Goal: Information Seeking & Learning: Learn about a topic

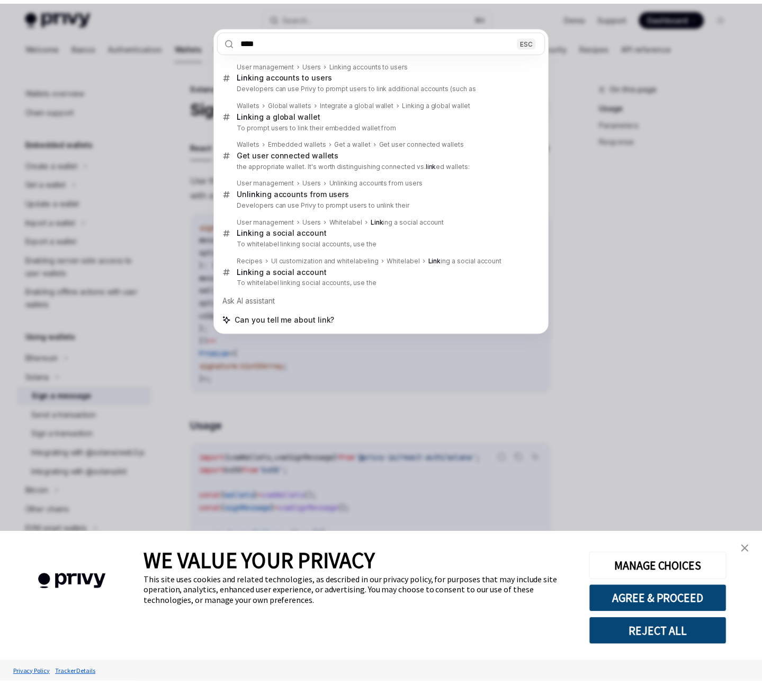
scroll to position [64, 0]
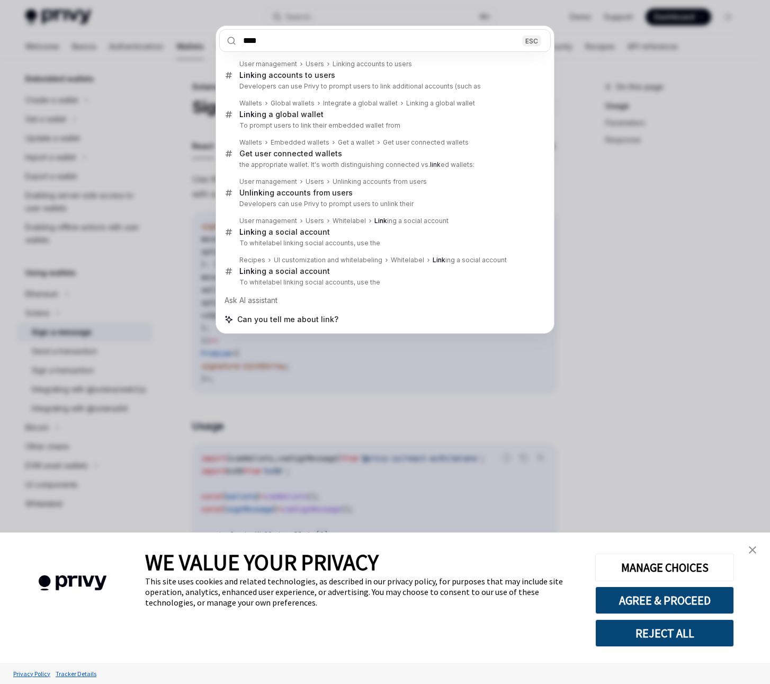
click at [588, 70] on div "**** ESC User management Users Linking accounts to users Link ing accounts to u…" at bounding box center [385, 342] width 770 height 684
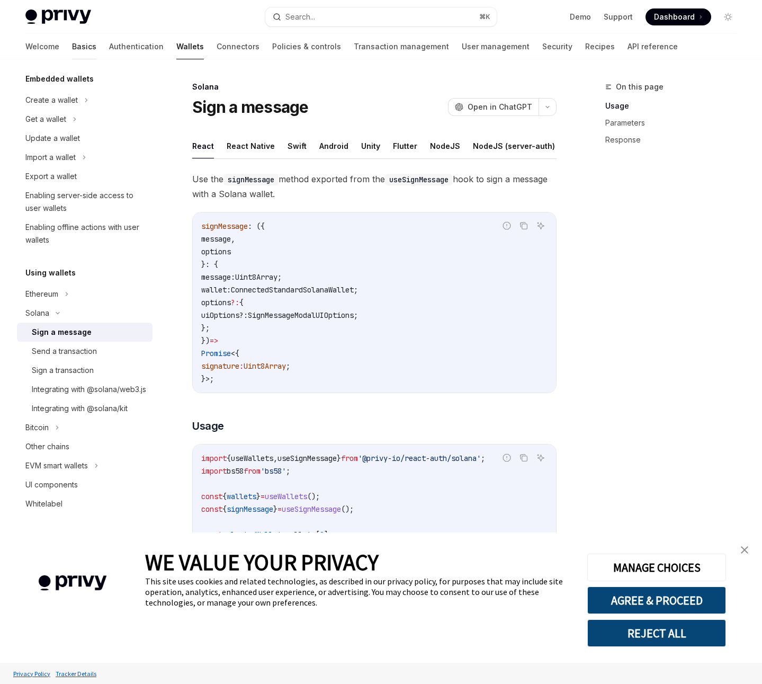
click at [72, 46] on link "Basics" at bounding box center [84, 46] width 24 height 25
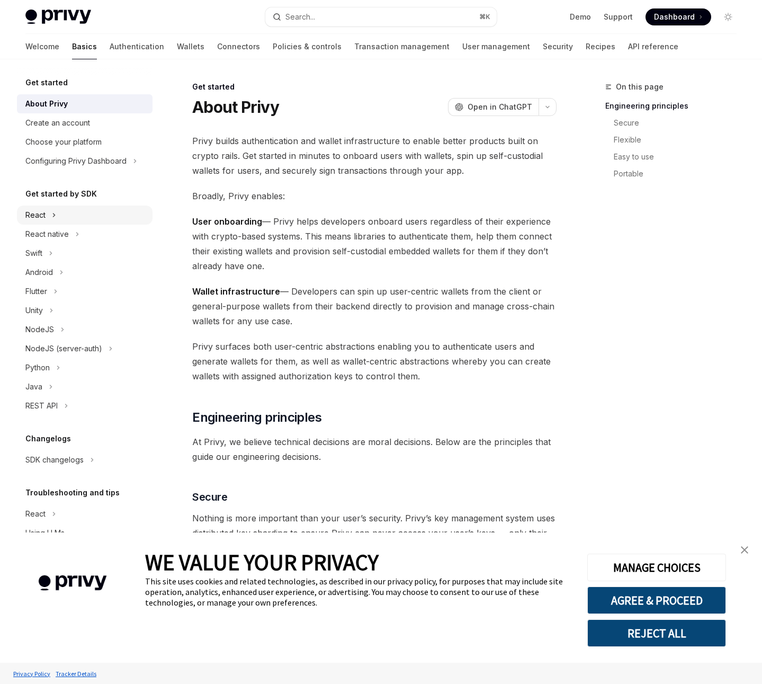
click at [49, 216] on div "React" at bounding box center [85, 214] width 136 height 19
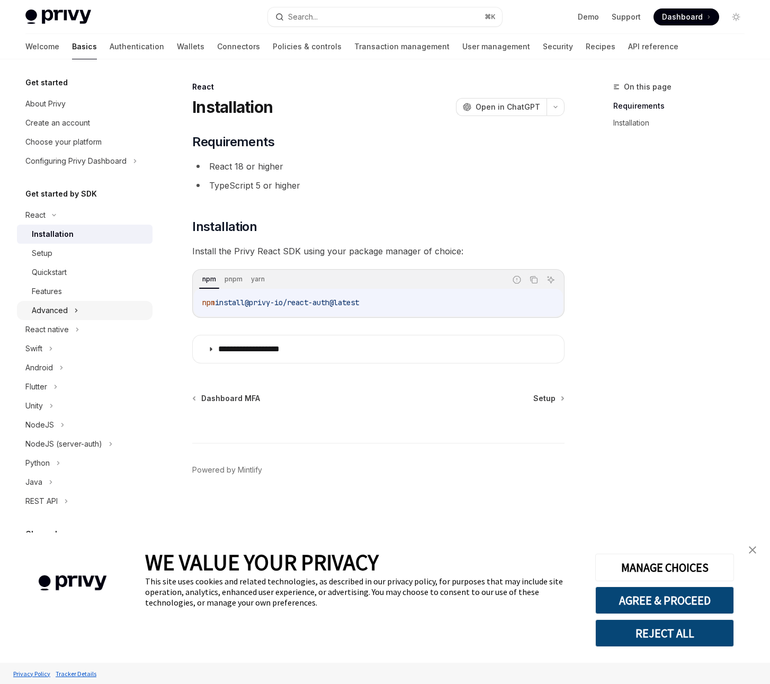
click at [63, 309] on div "Advanced" at bounding box center [50, 310] width 36 height 13
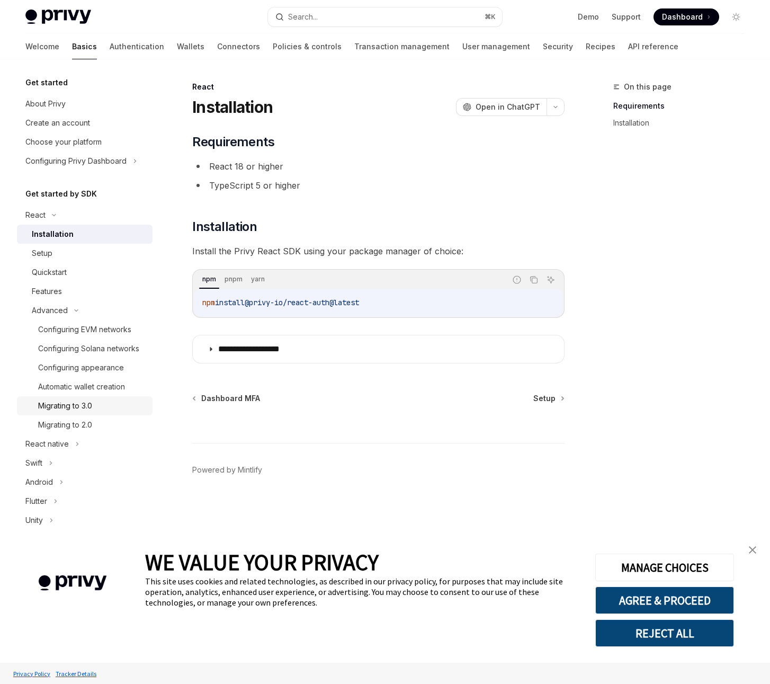
click at [83, 412] on div "Migrating to 3.0" at bounding box center [65, 405] width 54 height 13
type textarea "*"
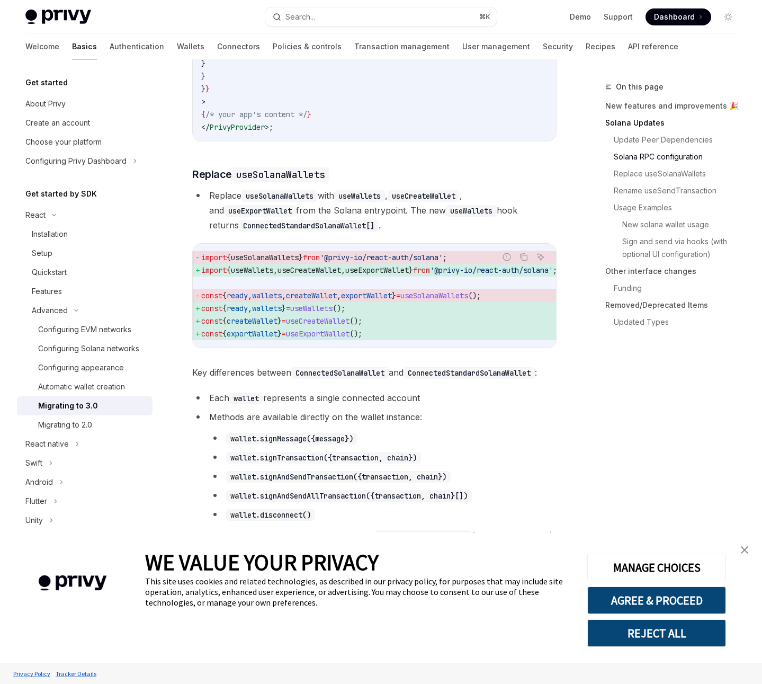
scroll to position [880, 0]
